Goal: Information Seeking & Learning: Find specific fact

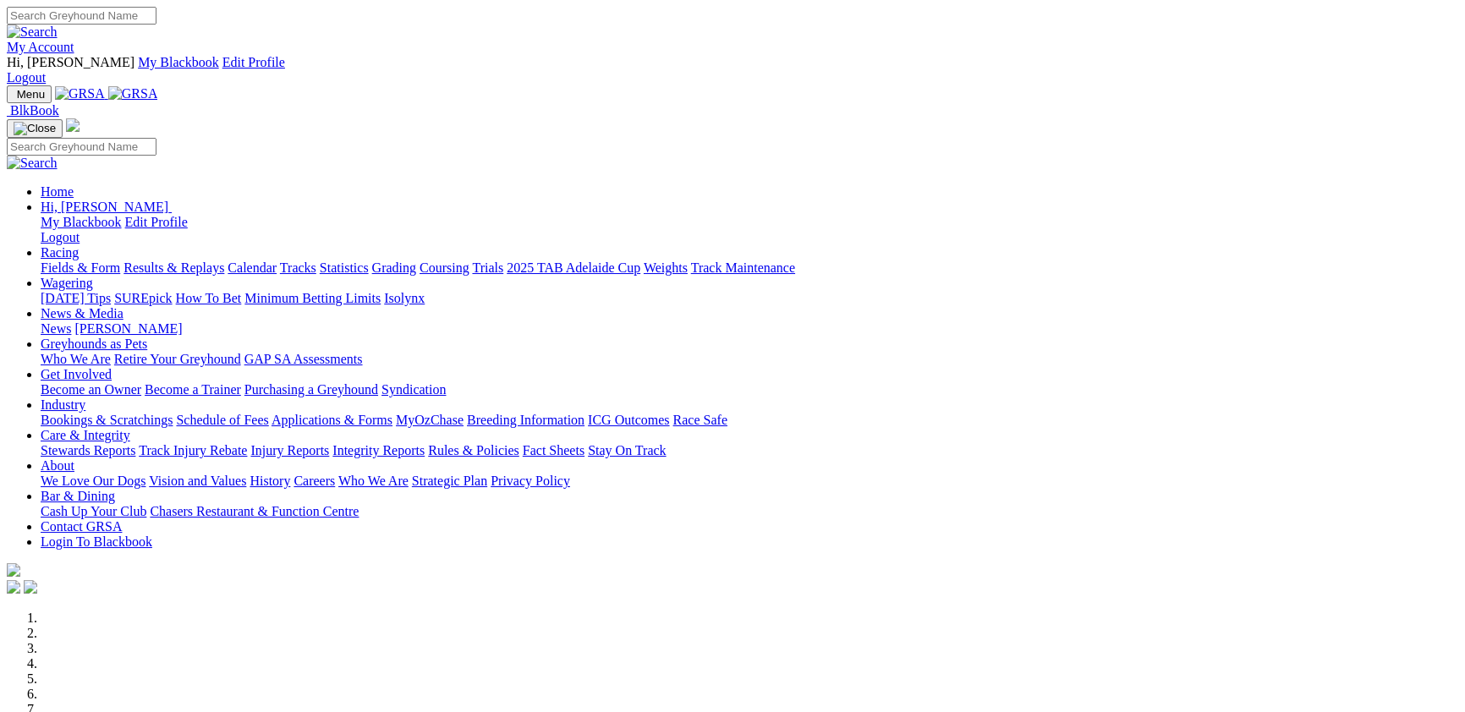
click at [224, 260] on link "Results & Replays" at bounding box center [173, 267] width 101 height 14
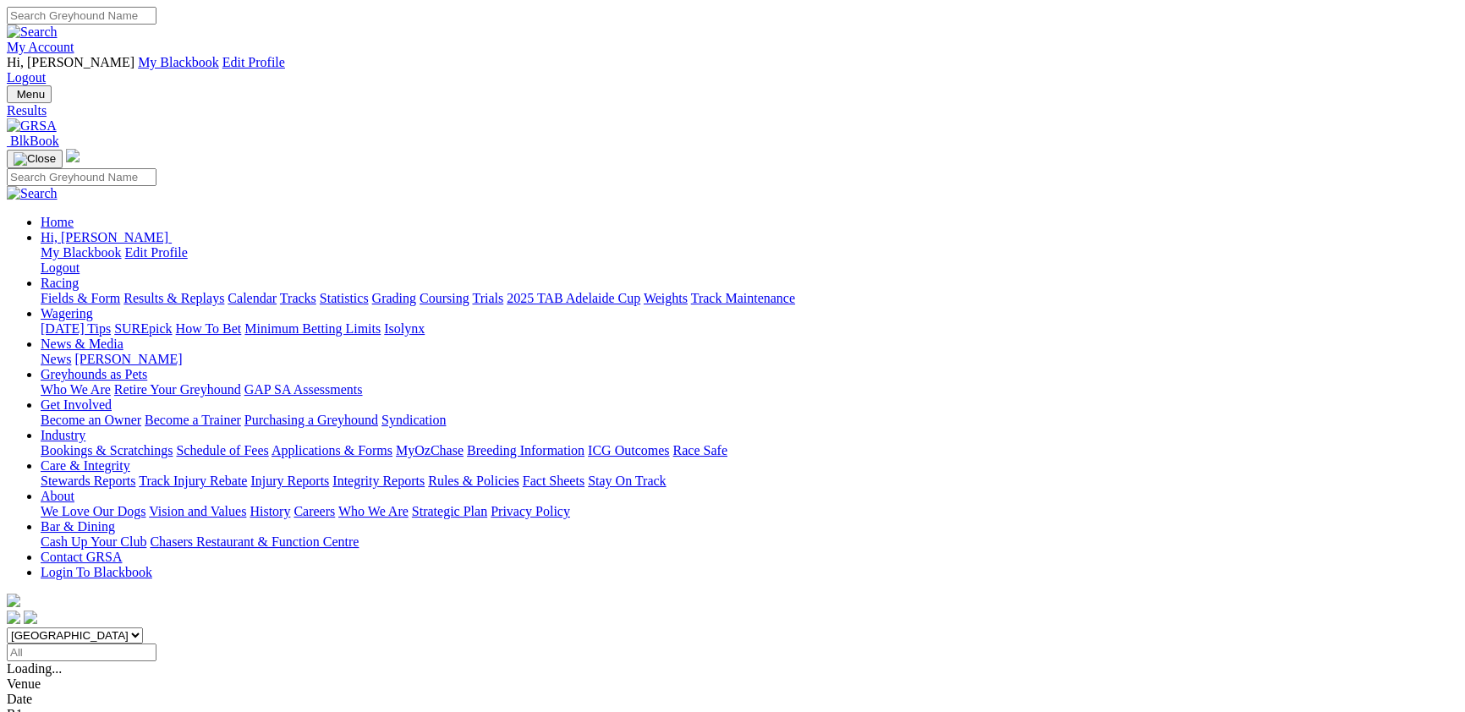
click at [117, 661] on span "9 races" at bounding box center [98, 668] width 38 height 14
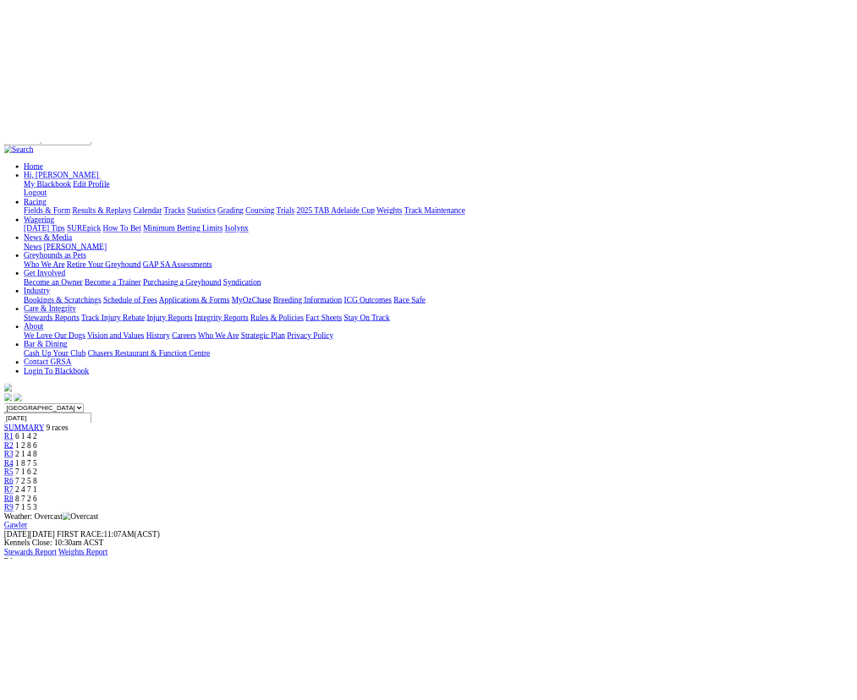
scroll to position [184, 0]
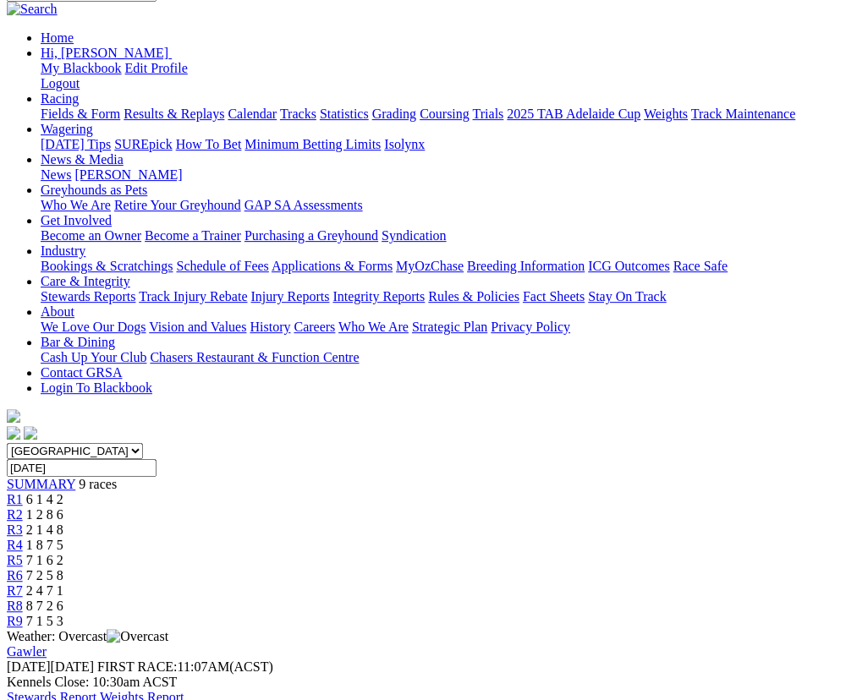
drag, startPoint x: 350, startPoint y: 385, endPoint x: 371, endPoint y: 375, distance: 23.1
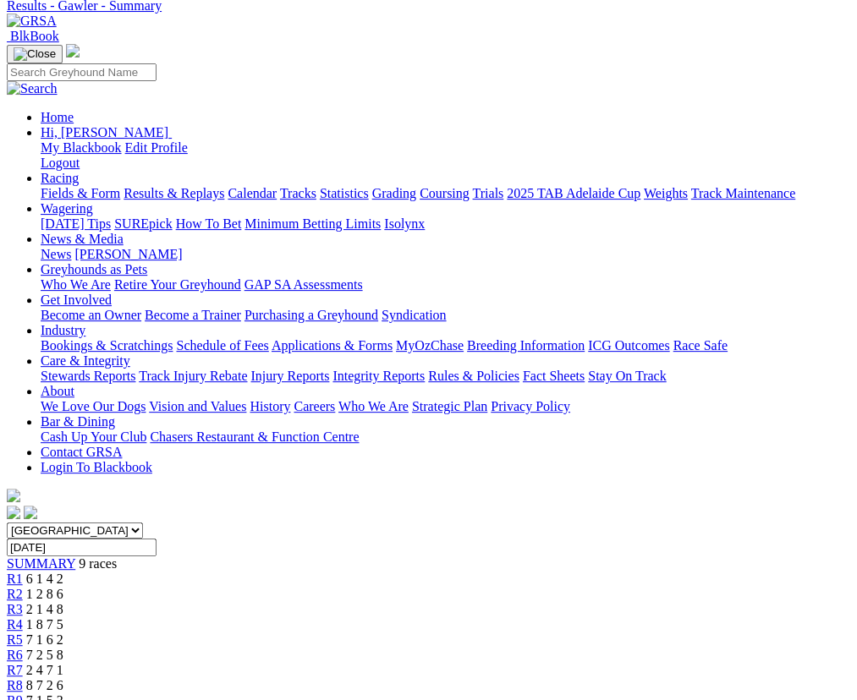
scroll to position [184, 0]
